Goal: Information Seeking & Learning: Learn about a topic

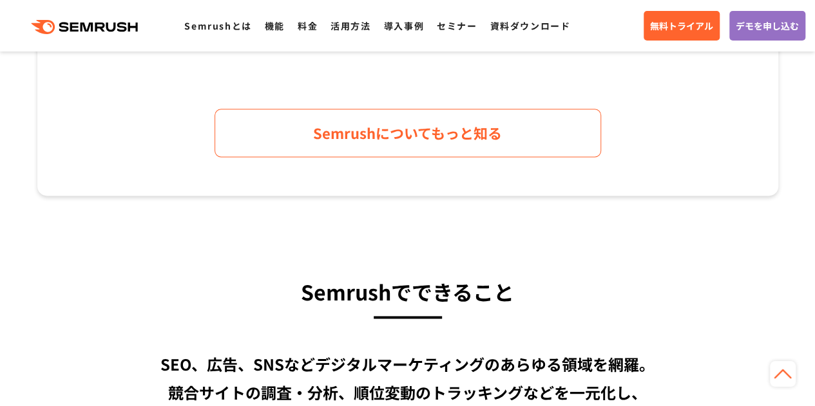
scroll to position [773, 0]
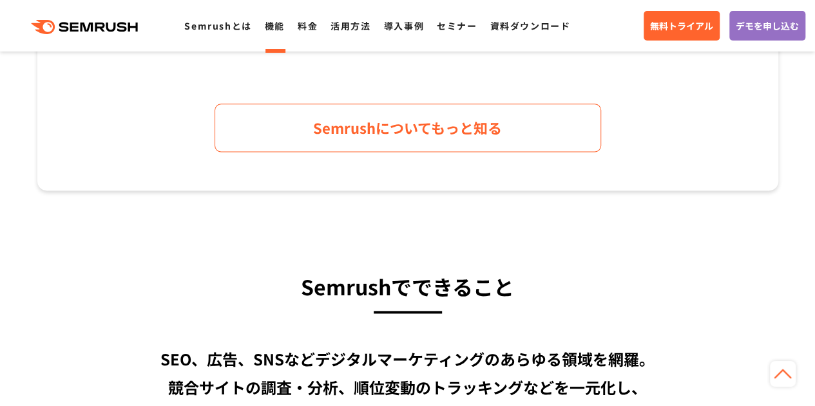
click at [265, 32] on link "機能" at bounding box center [275, 25] width 20 height 13
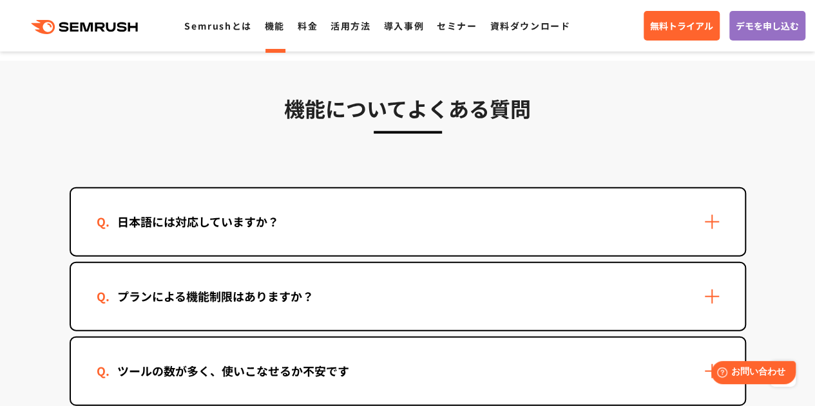
scroll to position [3606, 0]
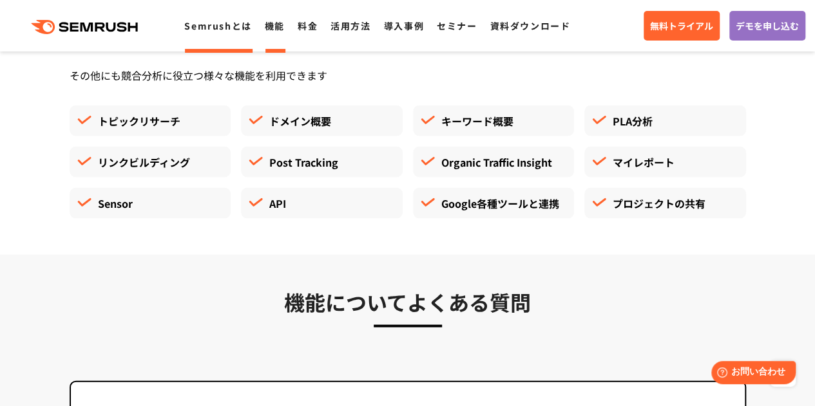
click at [223, 33] on li "Semrushとは" at bounding box center [217, 25] width 67 height 17
click at [223, 27] on link "Semrushとは" at bounding box center [217, 25] width 67 height 13
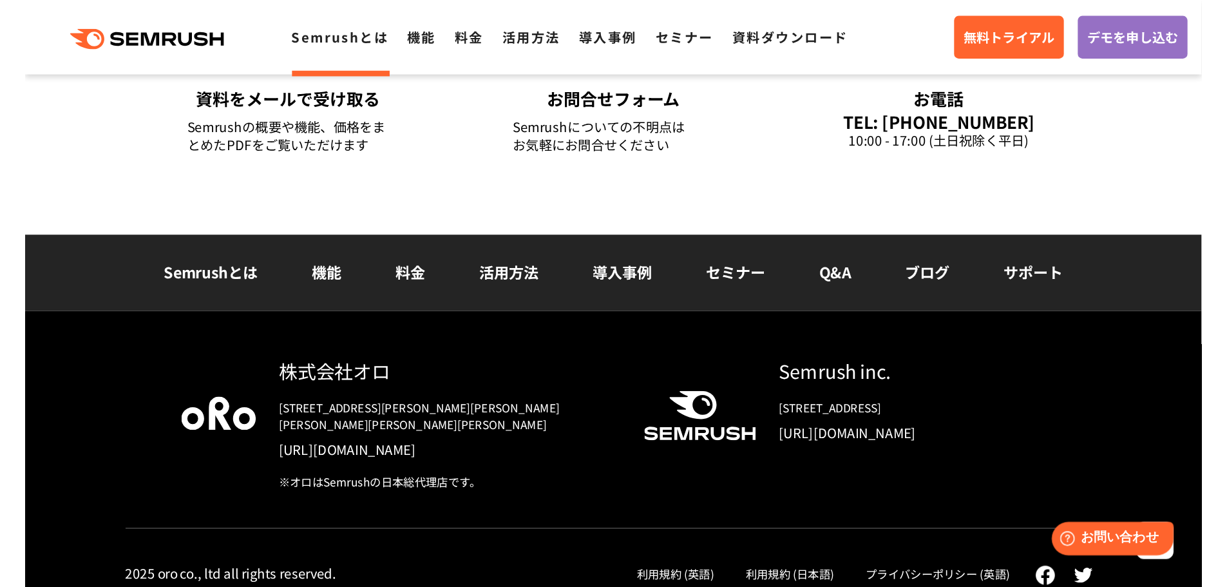
scroll to position [3094, 0]
